Goal: Task Accomplishment & Management: Manage account settings

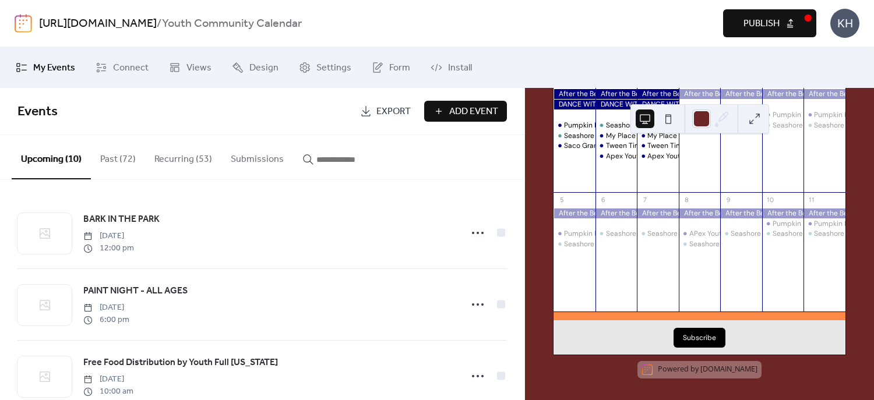
click at [589, 211] on div at bounding box center [574, 213] width 42 height 10
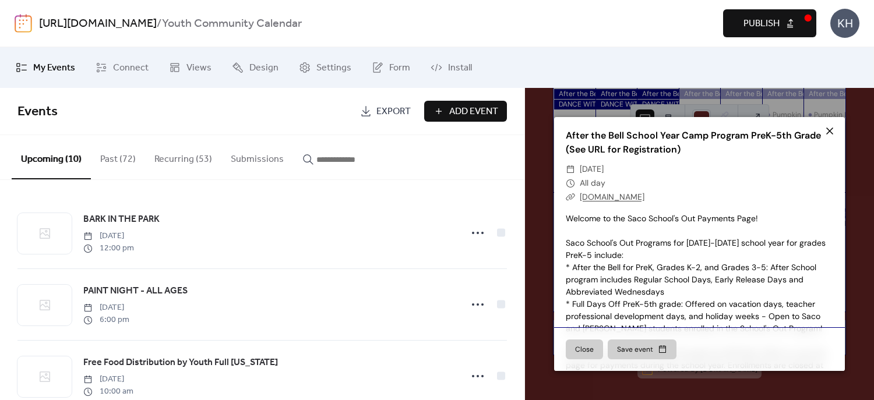
click at [825, 130] on icon at bounding box center [829, 131] width 14 height 14
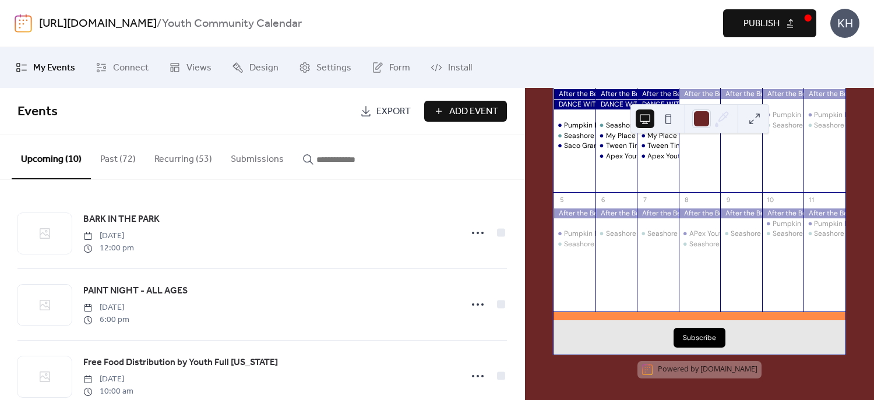
click at [340, 162] on input "button" at bounding box center [351, 160] width 70 height 14
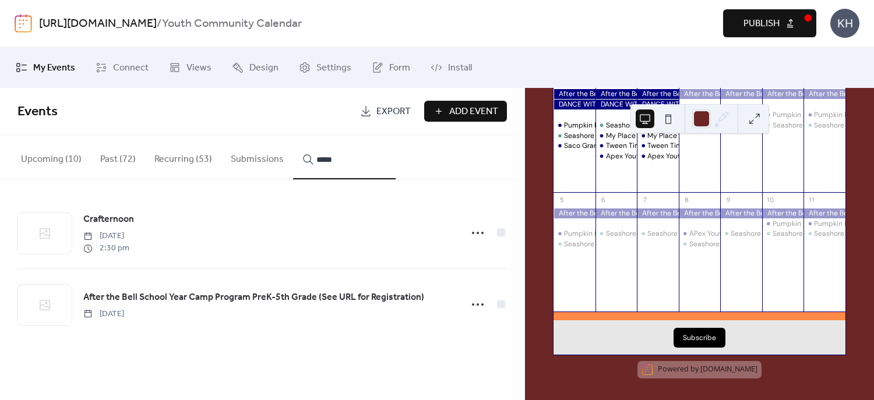
type input "*****"
click at [317, 295] on span "After the Bell School Year Camp Program PreK-5th Grade (See URL for Registratio…" at bounding box center [253, 298] width 341 height 14
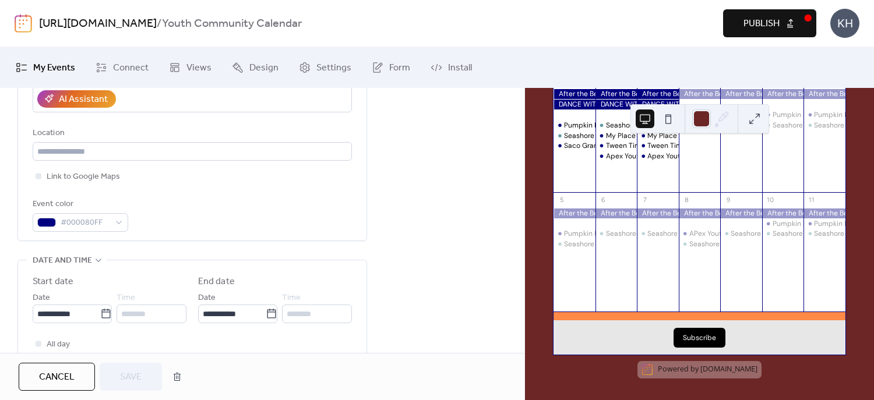
scroll to position [464, 0]
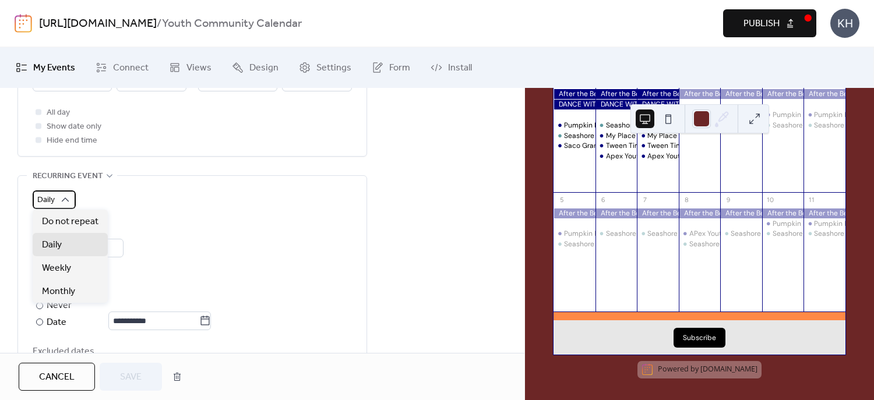
click at [71, 201] on div "Daily" at bounding box center [54, 199] width 43 height 19
click at [66, 266] on span "Weekly" at bounding box center [56, 268] width 29 height 14
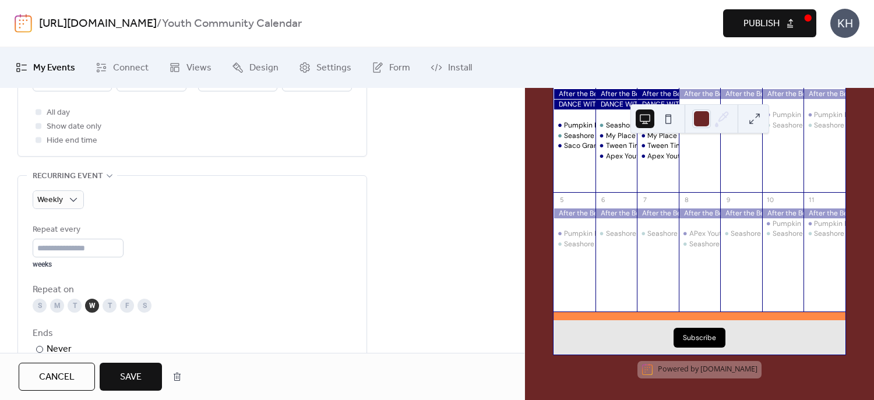
click at [59, 304] on div "M" at bounding box center [57, 306] width 14 height 14
click at [79, 306] on div "T" at bounding box center [75, 306] width 14 height 14
click at [107, 306] on div "T" at bounding box center [110, 306] width 14 height 14
click at [126, 307] on div "F" at bounding box center [127, 306] width 14 height 14
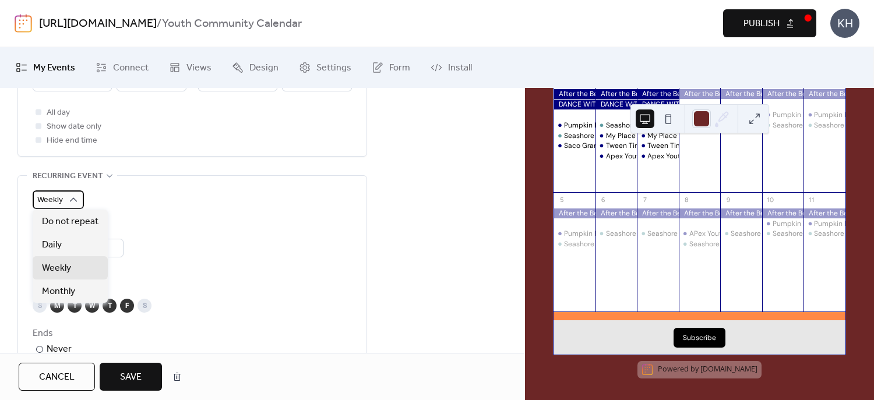
click at [83, 200] on div "Weekly" at bounding box center [58, 199] width 51 height 19
click at [75, 289] on div "Monthly" at bounding box center [70, 291] width 75 height 23
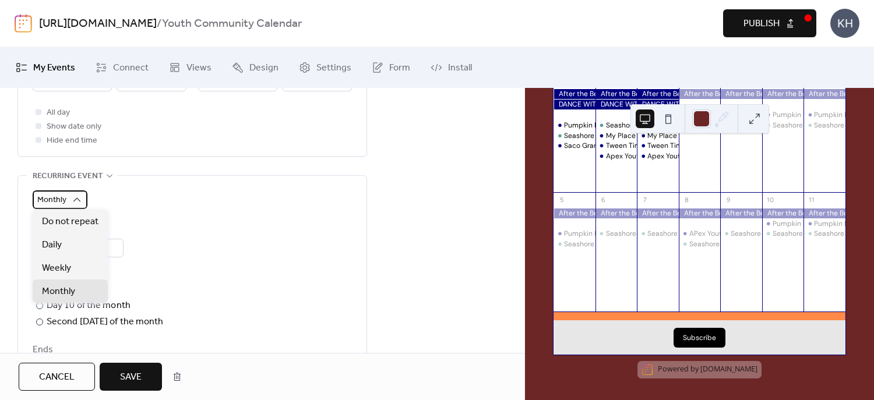
click at [83, 197] on div "Monthly" at bounding box center [60, 199] width 55 height 19
click at [77, 263] on div "Weekly" at bounding box center [70, 267] width 75 height 23
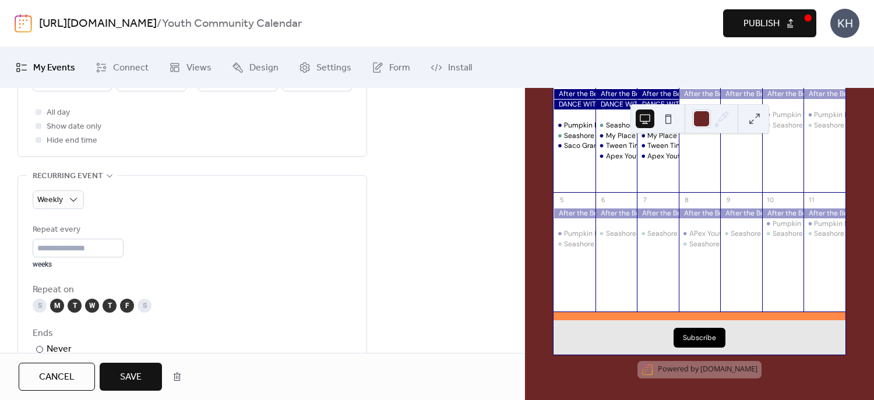
scroll to position [696, 0]
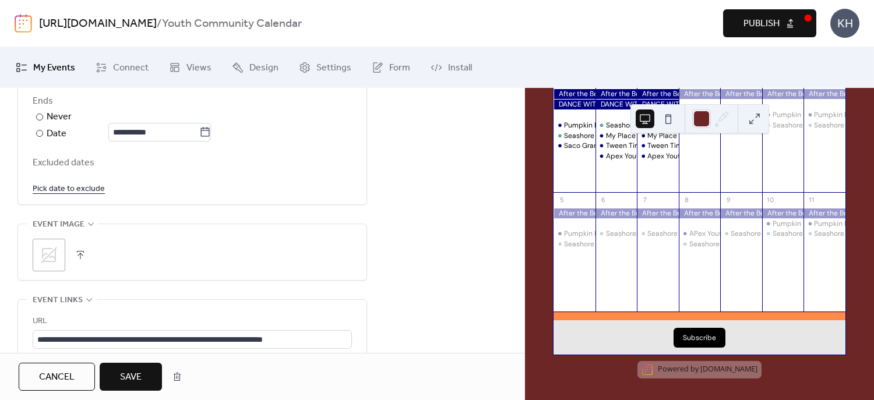
click at [135, 378] on span "Save" at bounding box center [131, 377] width 22 height 14
